Goal: Task Accomplishment & Management: Manage account settings

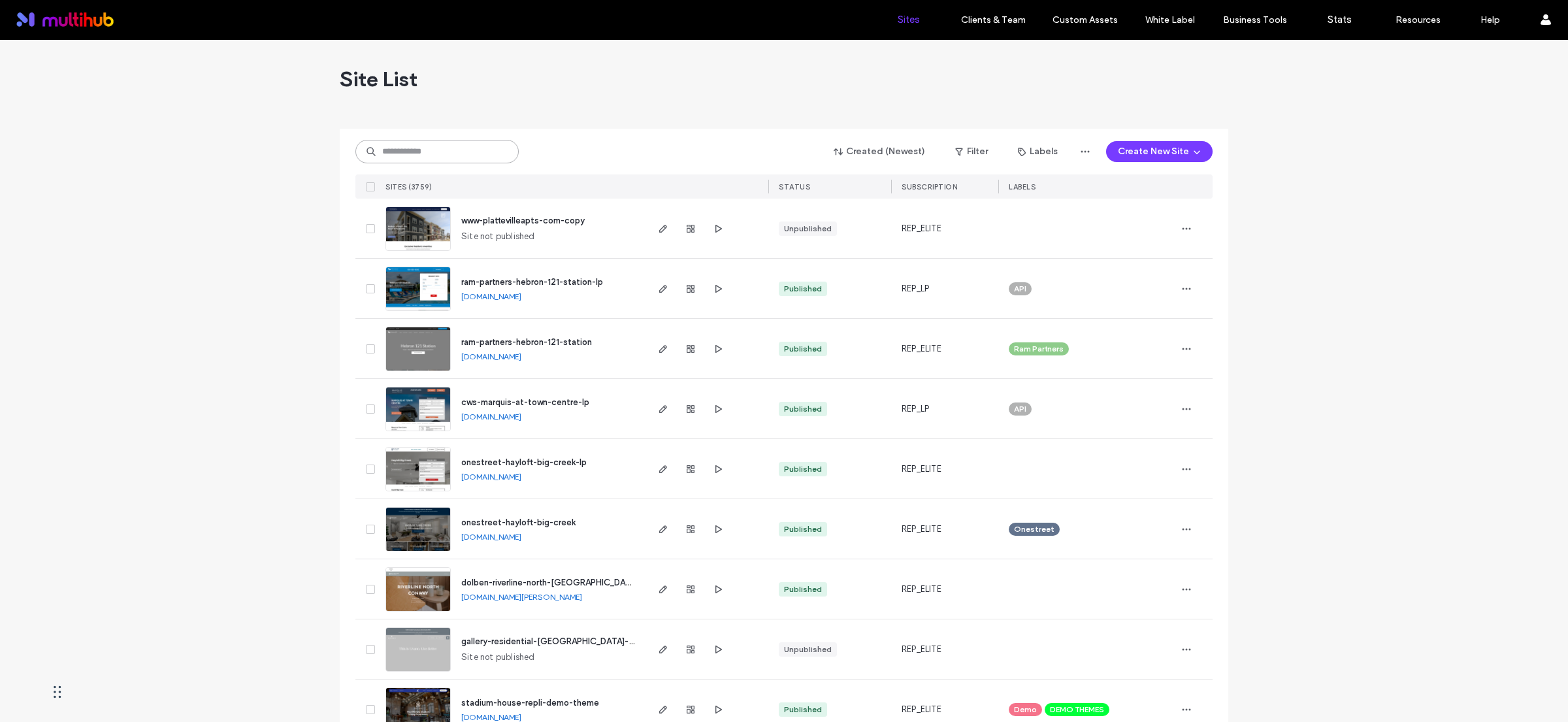
click at [457, 154] on input at bounding box center [436, 151] width 163 height 23
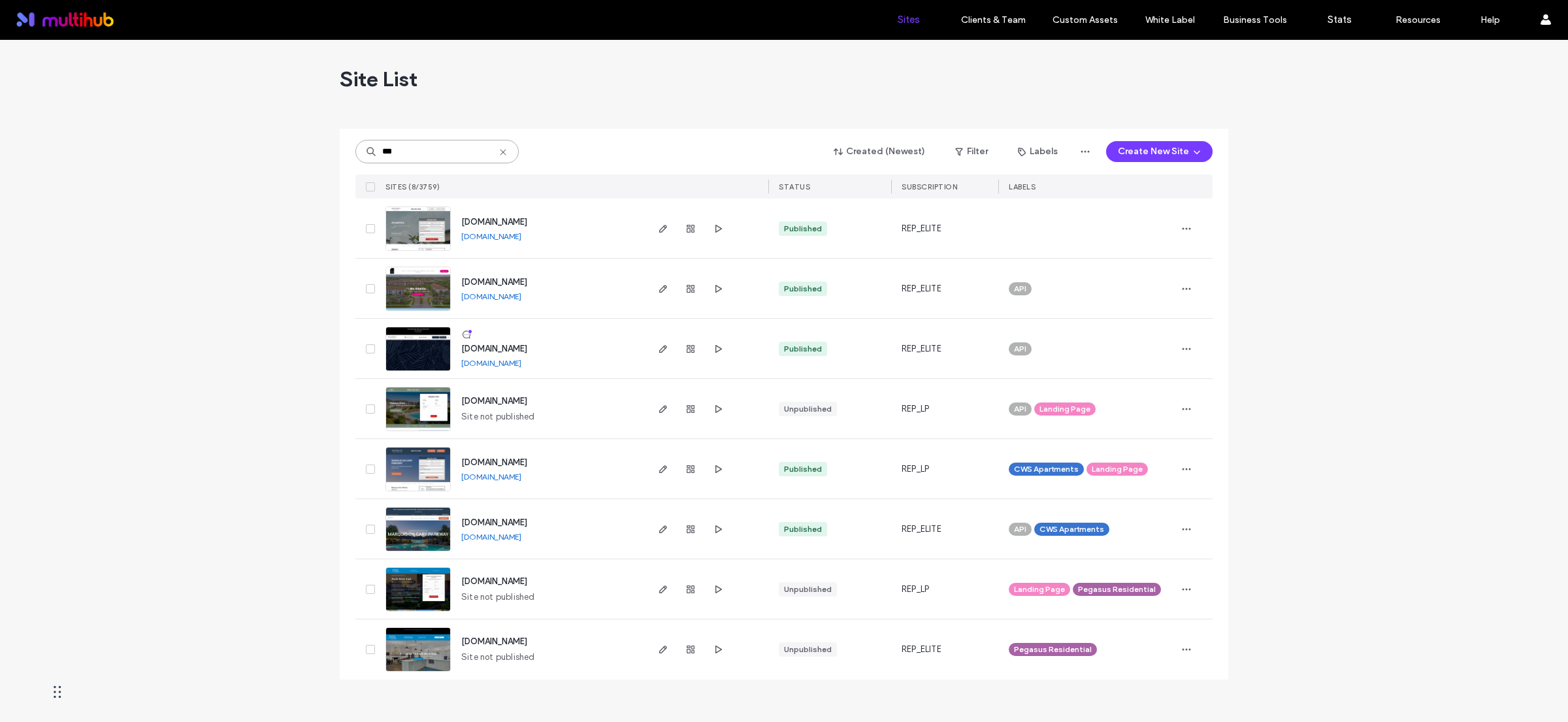
type input "***"
click at [521, 364] on link "www.atlanticadaniabeach.com" at bounding box center [491, 363] width 60 height 10
click at [660, 349] on use "button" at bounding box center [663, 349] width 8 height 8
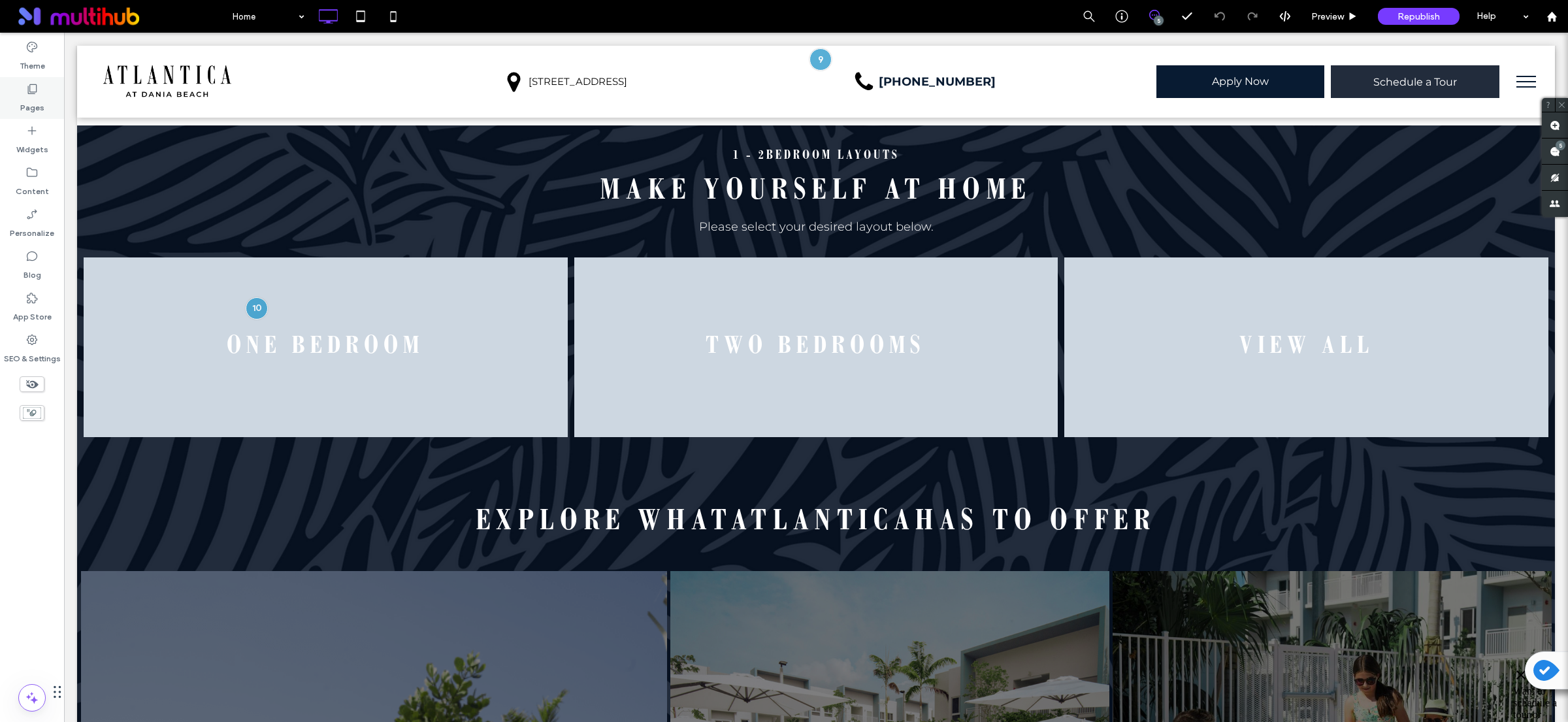
click at [33, 82] on icon at bounding box center [32, 89] width 13 height 13
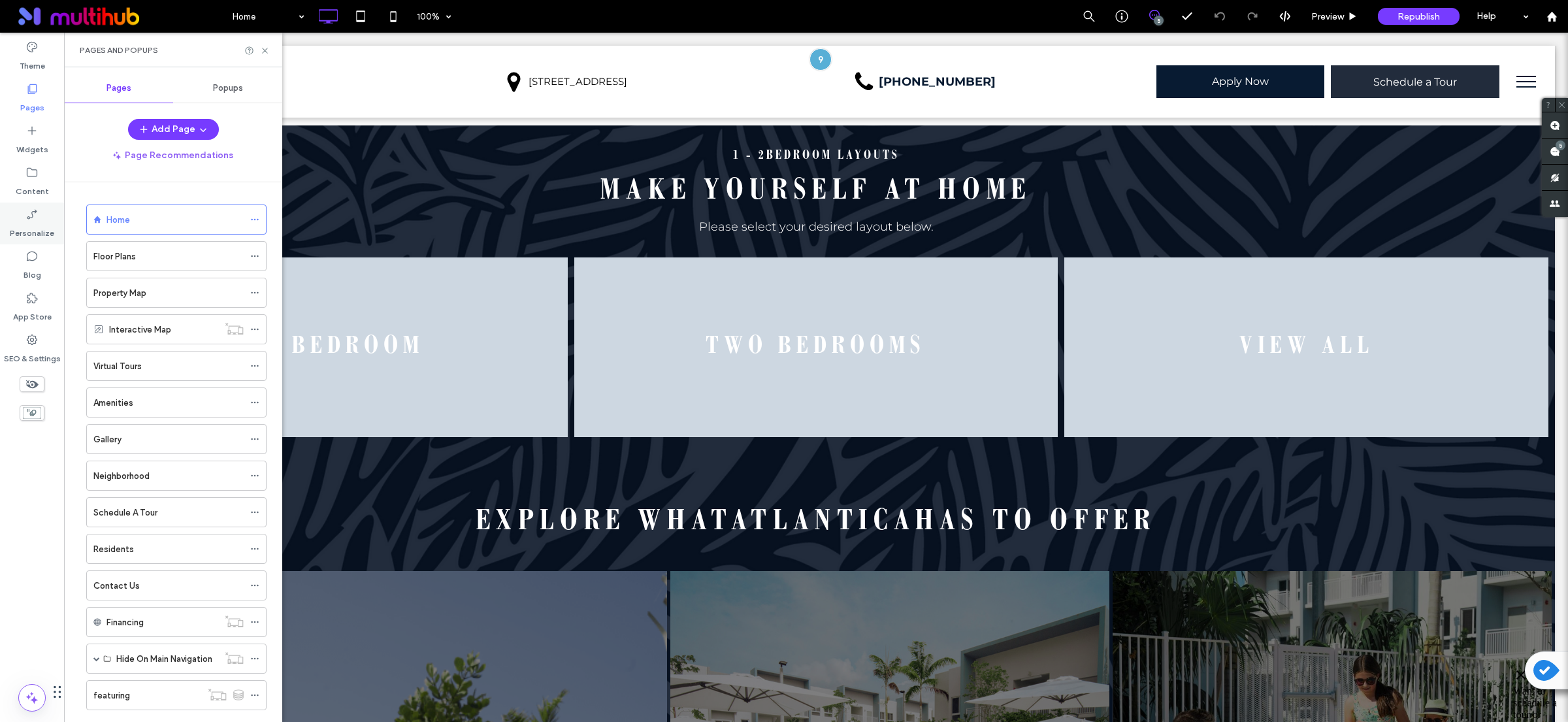
click at [31, 221] on label "Personalize" at bounding box center [31, 230] width 44 height 19
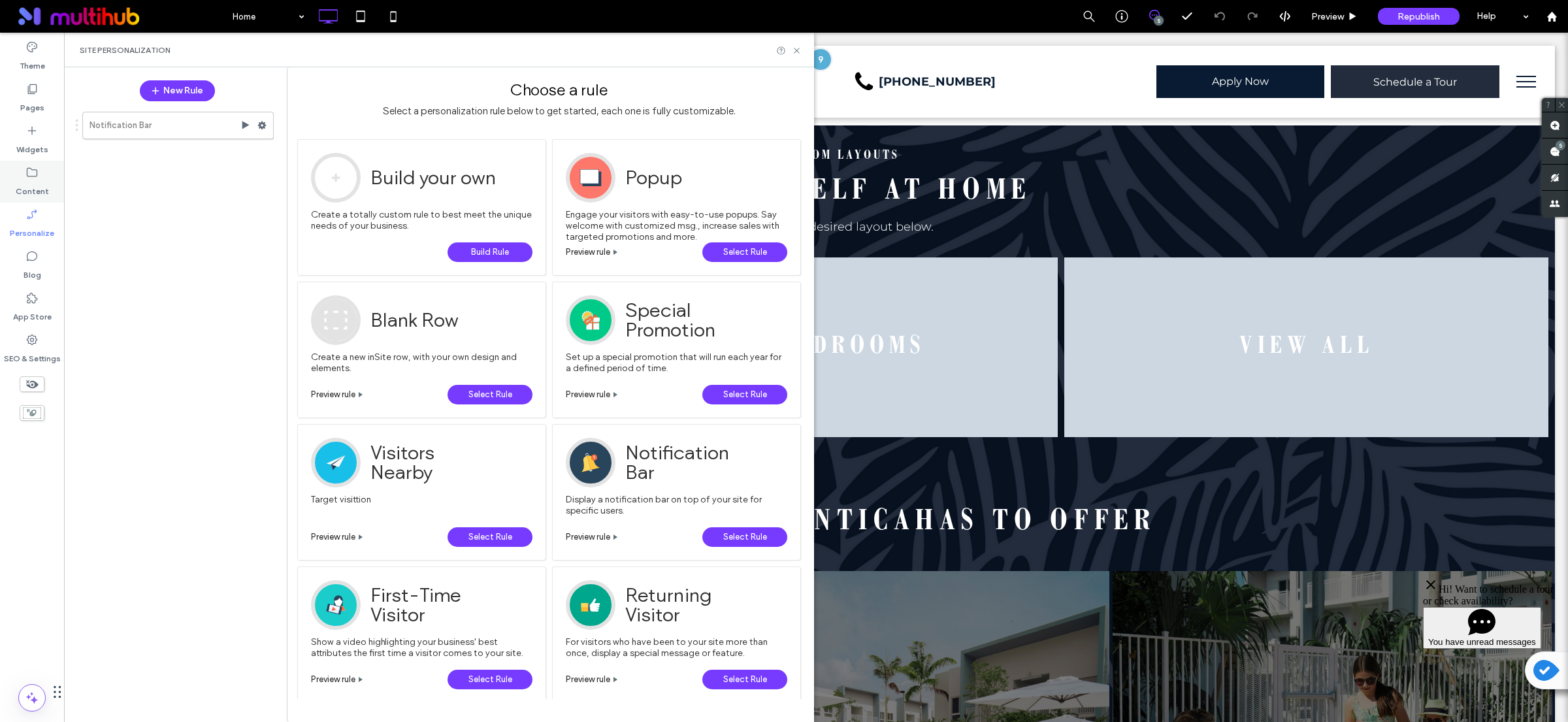
click at [31, 181] on label "Content" at bounding box center [31, 188] width 33 height 19
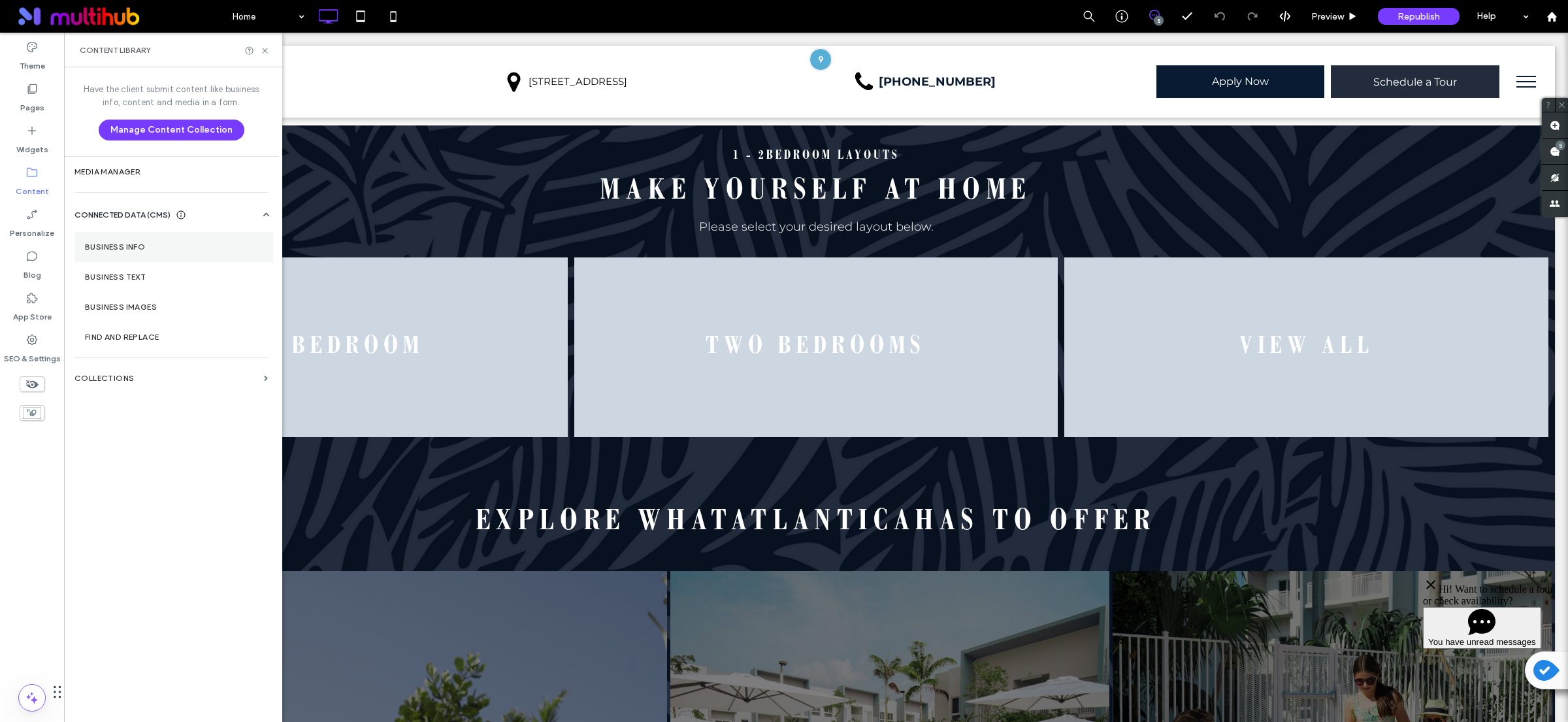
click at [137, 239] on section "Business Info" at bounding box center [173, 247] width 199 height 30
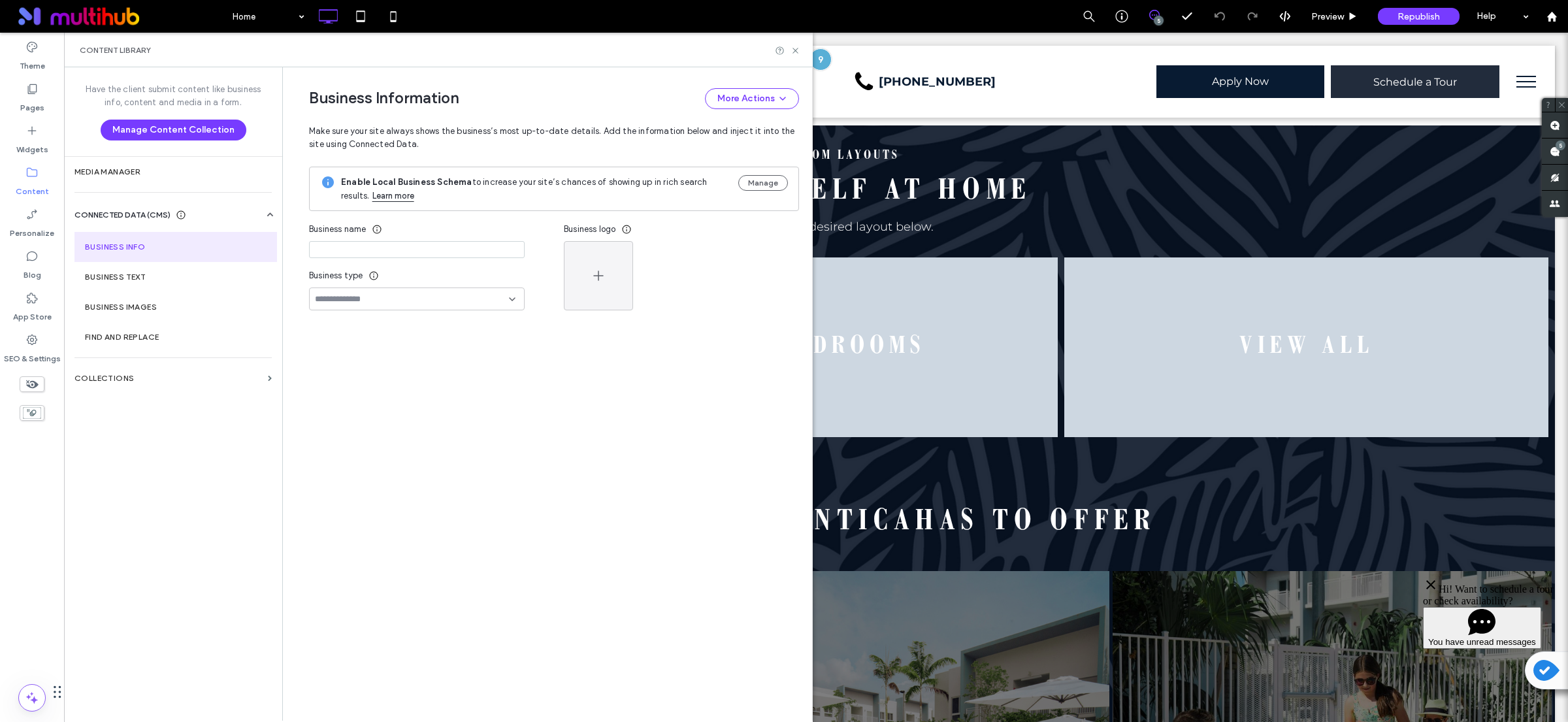
type input "*********"
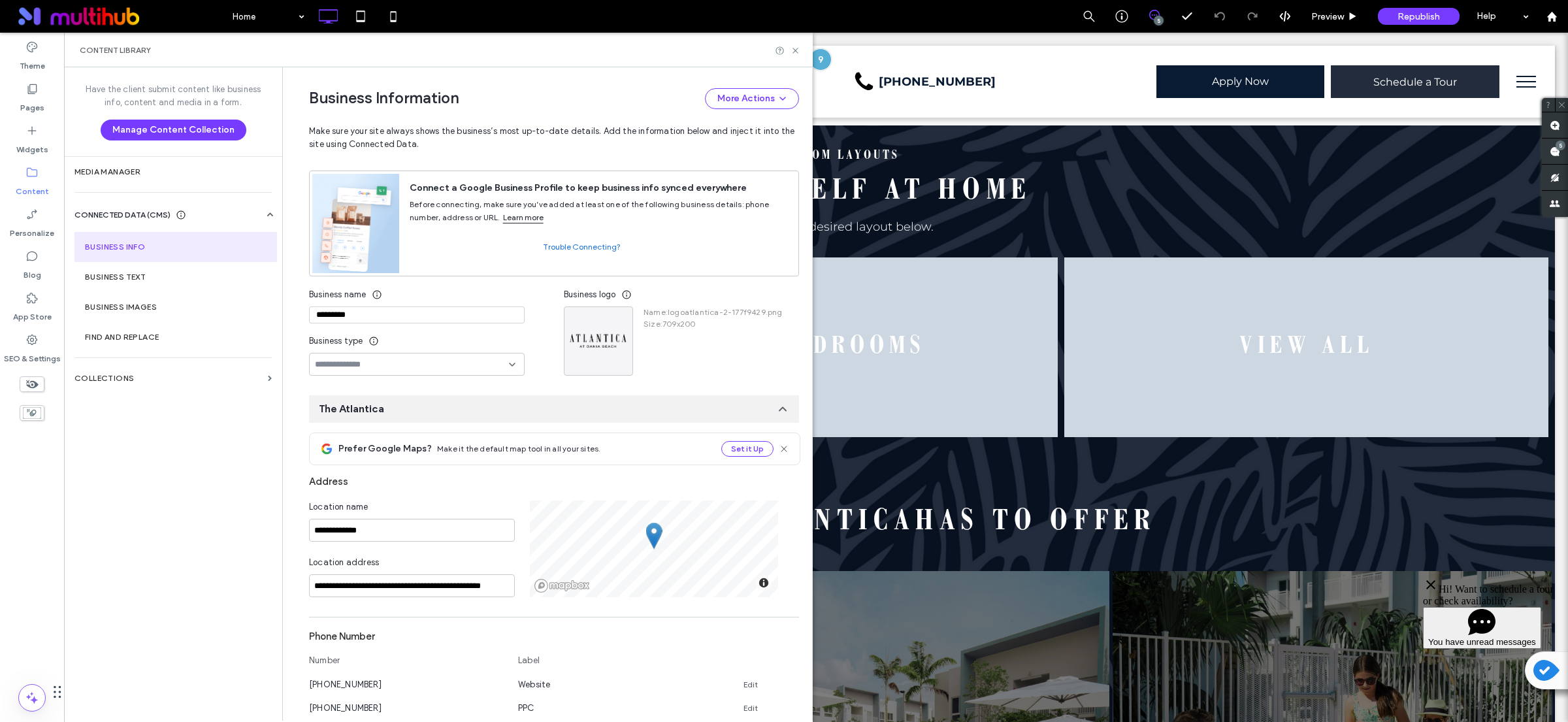
scroll to position [318, 0]
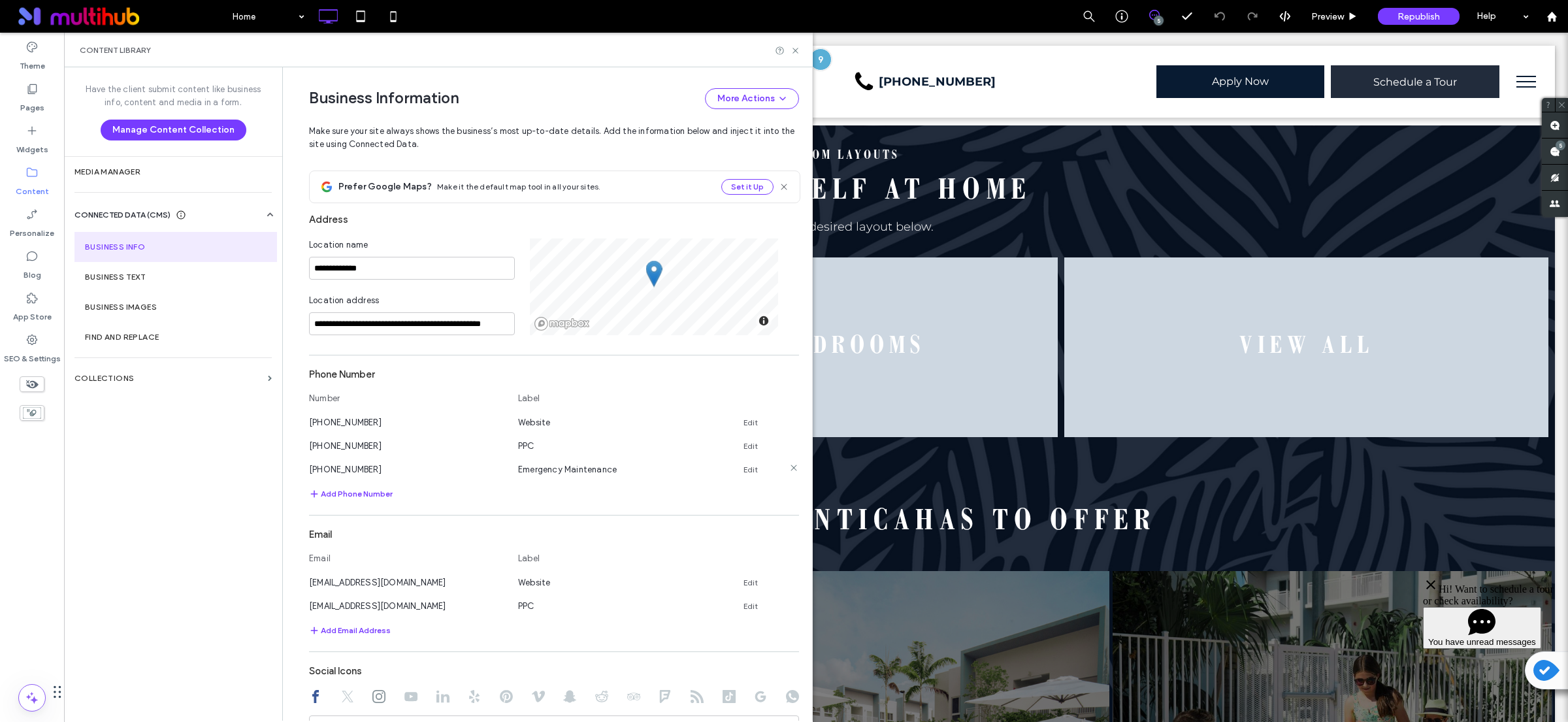
click at [610, 471] on span "Emergency Maintenance" at bounding box center [567, 470] width 98 height 10
click at [788, 471] on icon at bounding box center [793, 467] width 10 height 10
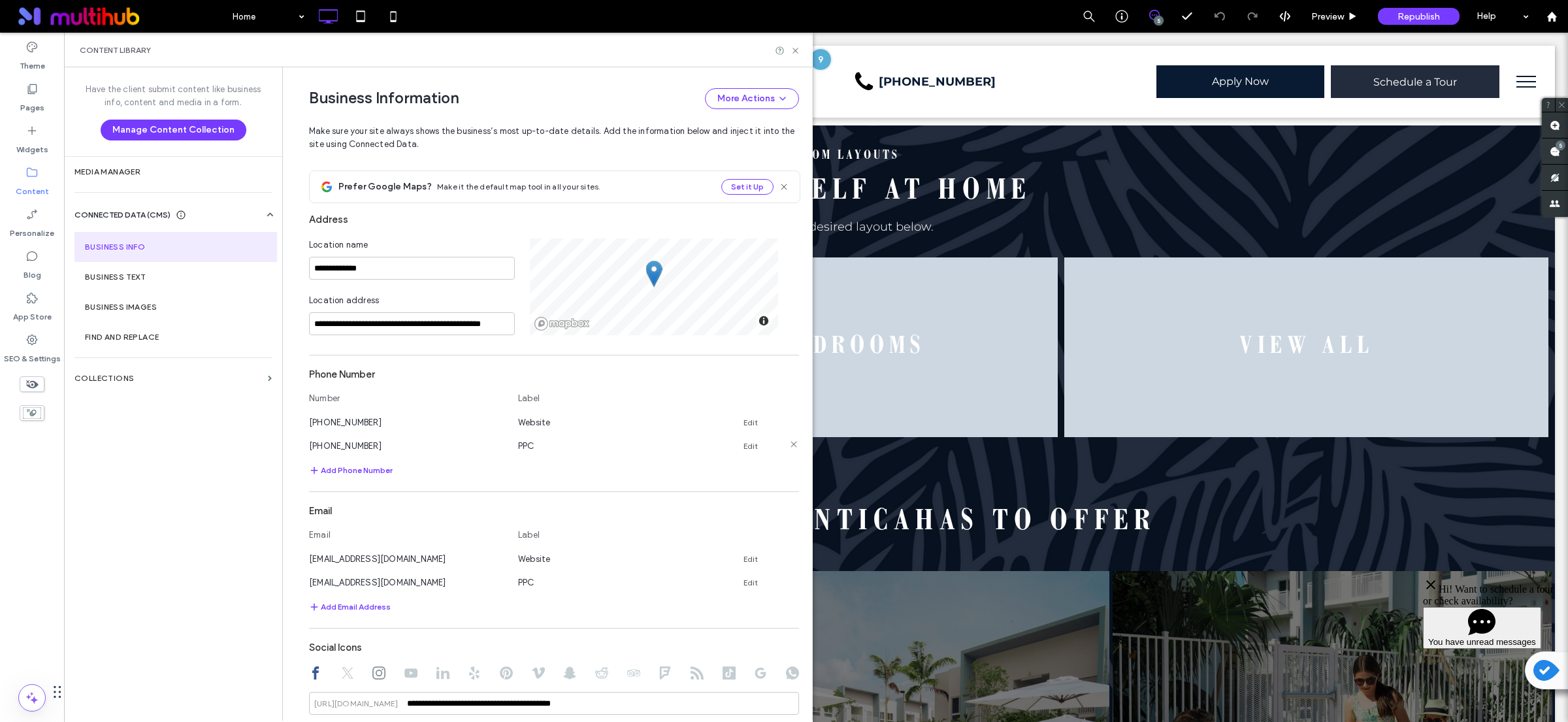
click at [788, 442] on icon at bounding box center [793, 444] width 10 height 10
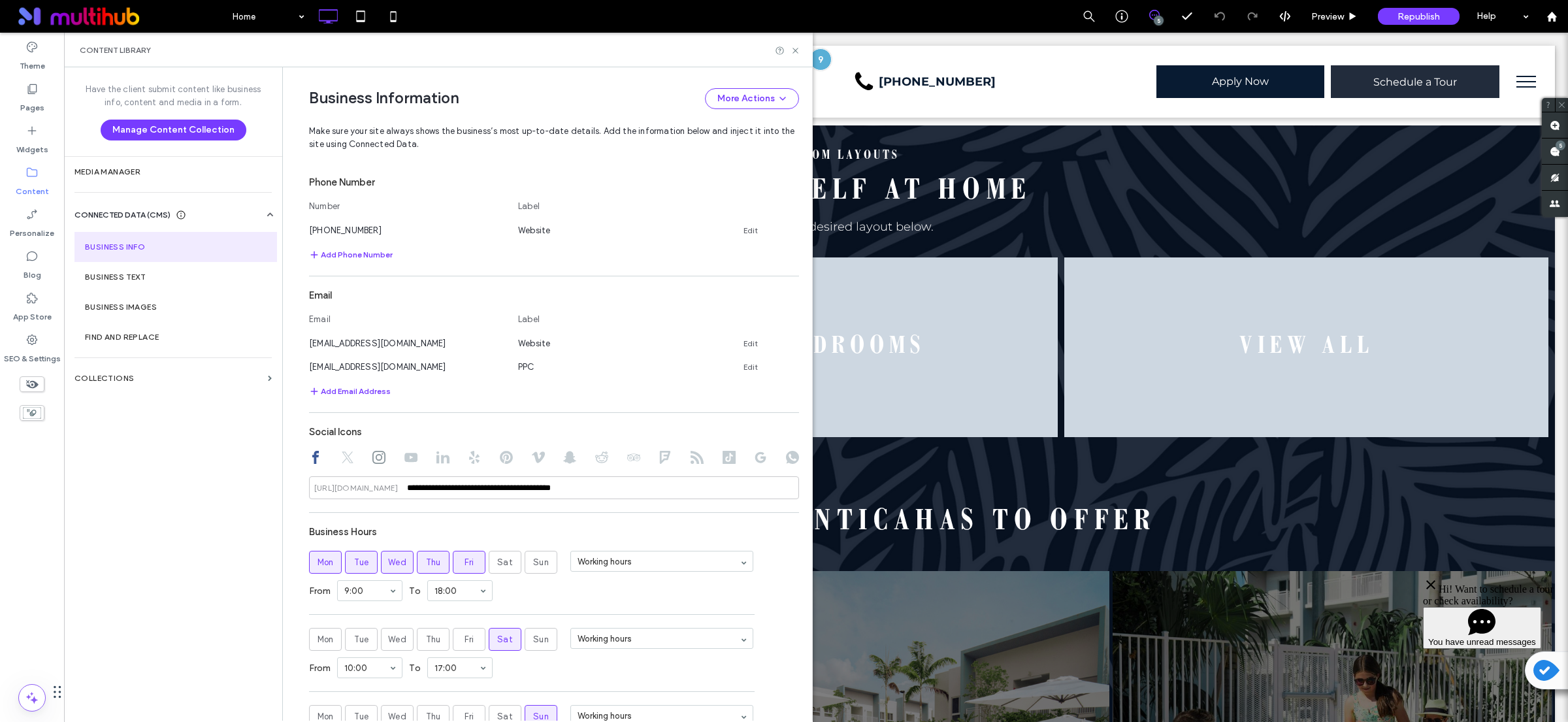
scroll to position [230, 0]
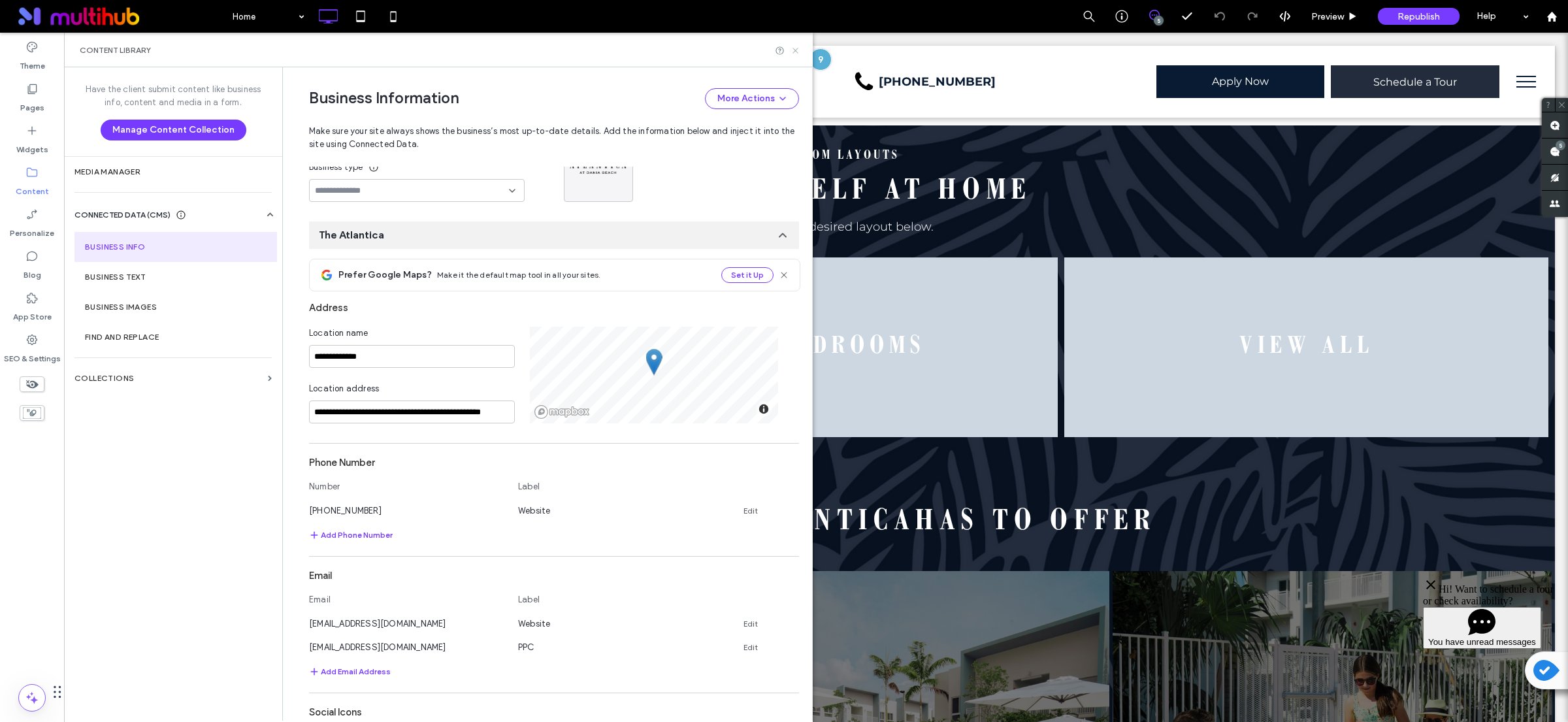
click at [797, 50] on icon at bounding box center [795, 51] width 10 height 10
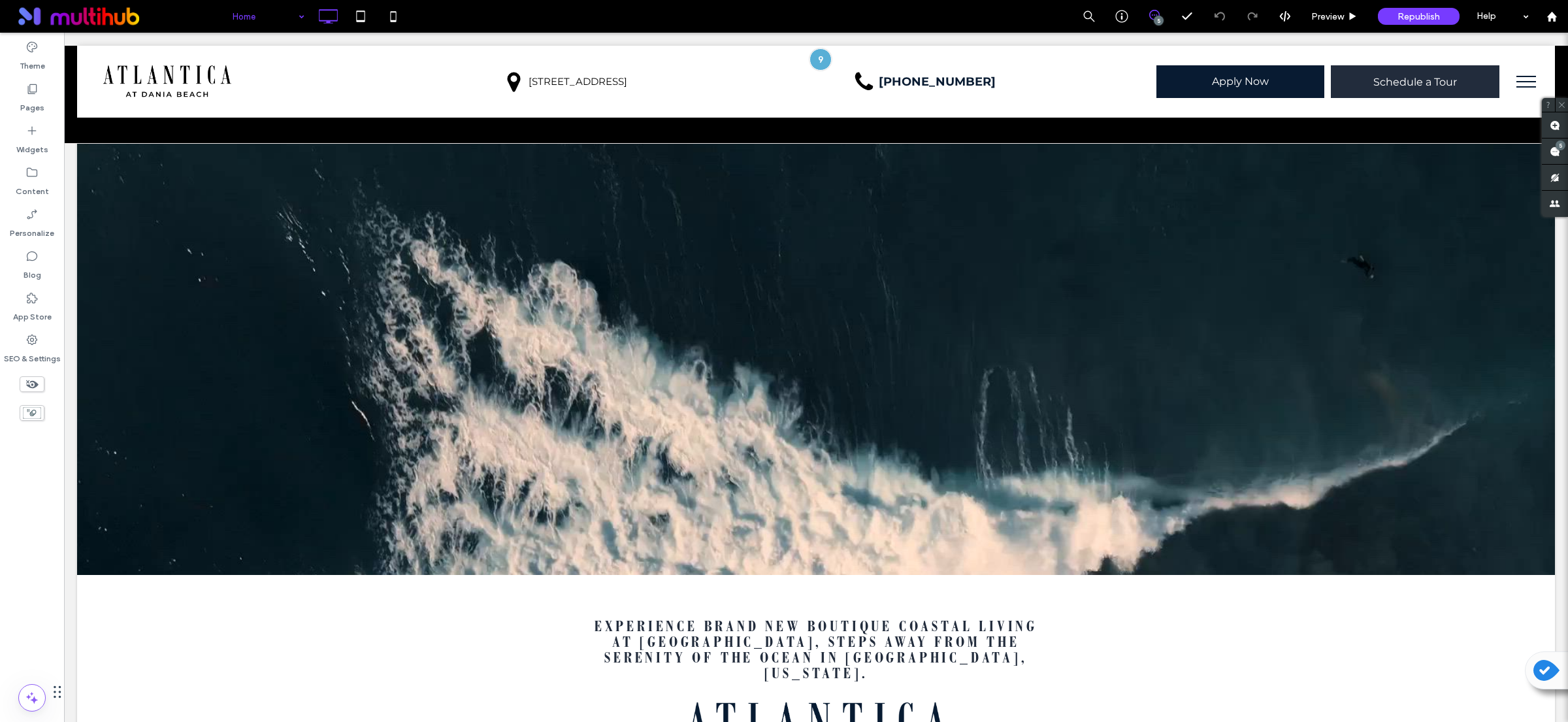
scroll to position [0, 0]
